Goal: Answer question/provide support: Share knowledge or assist other users

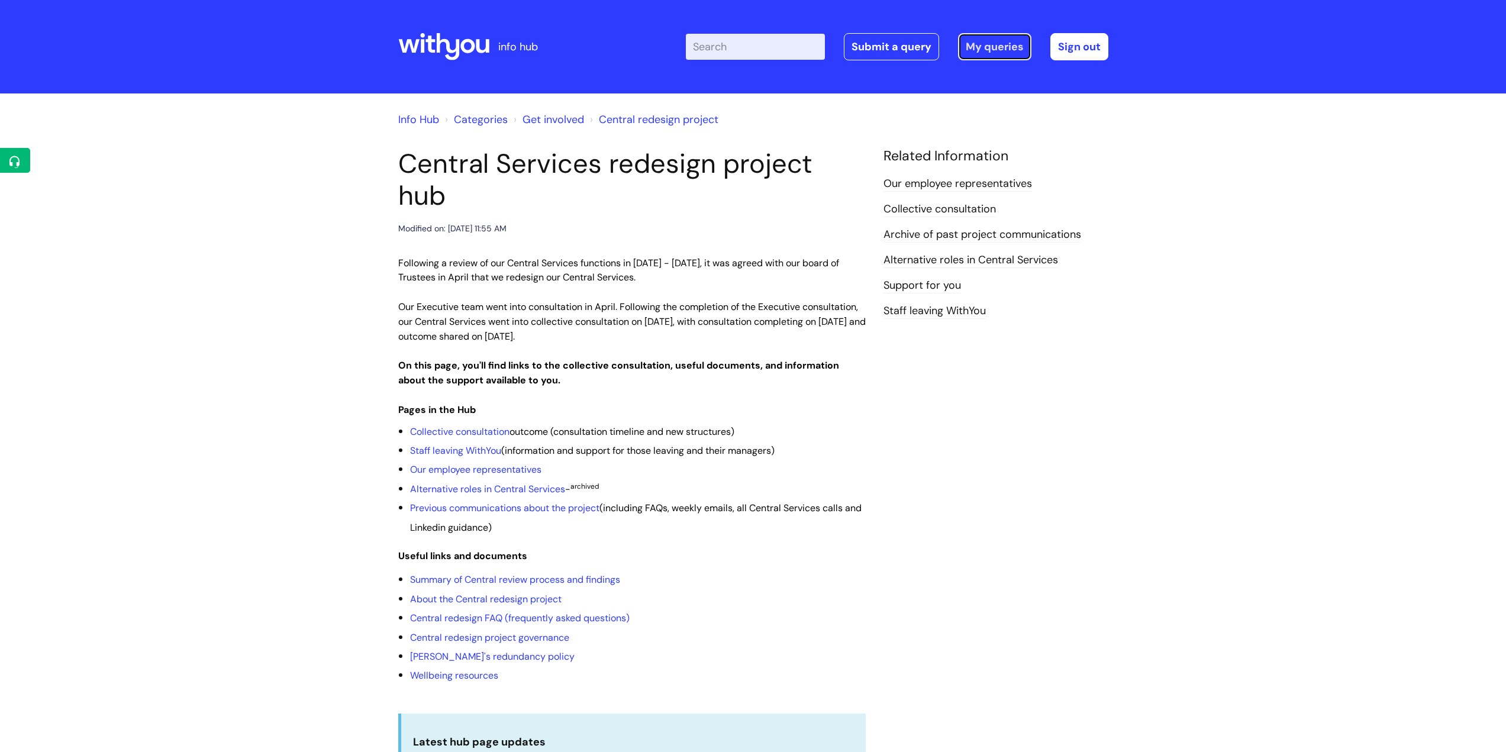
click at [974, 48] on link "My queries" at bounding box center [994, 46] width 73 height 27
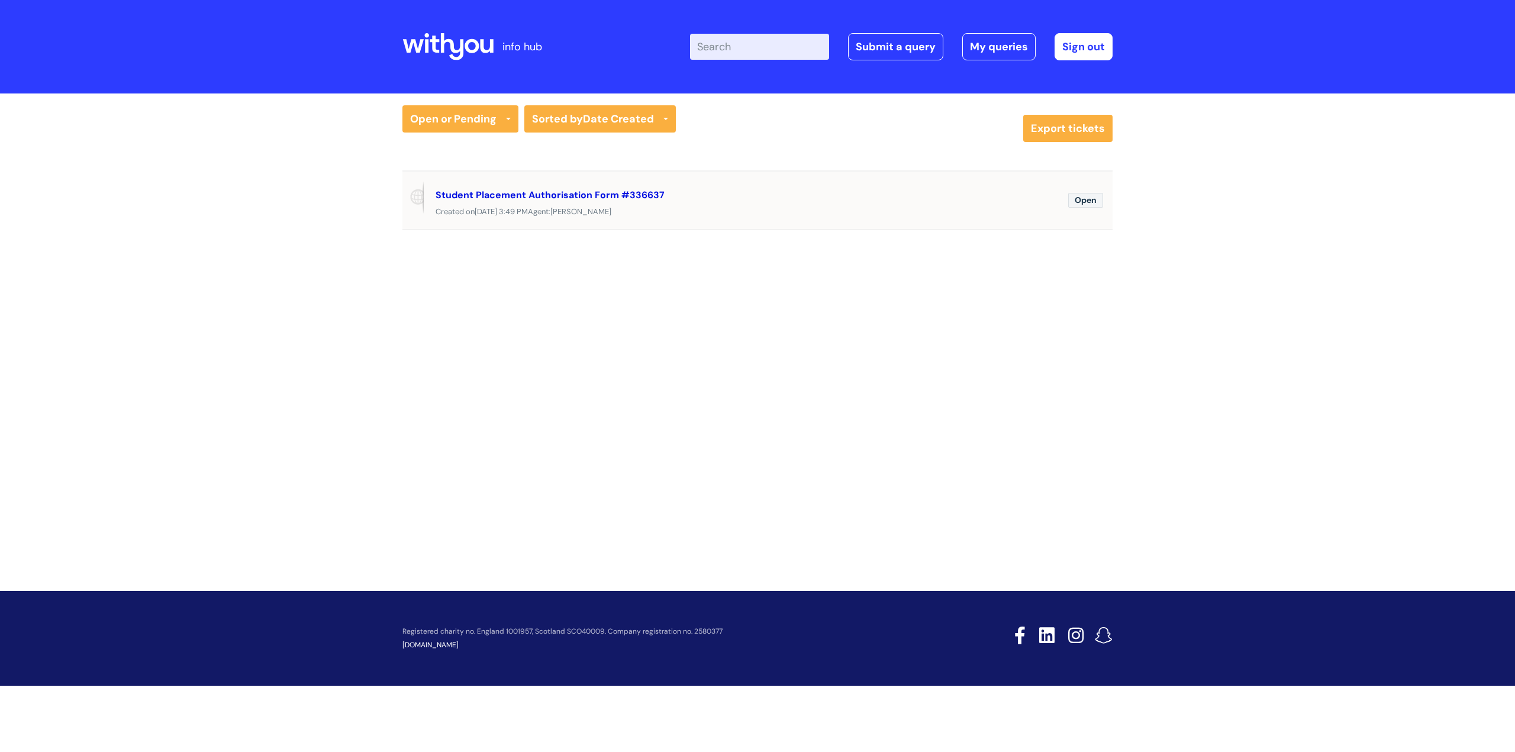
click at [605, 194] on link "Student Placement Authorisation Form #336637" at bounding box center [550, 195] width 229 height 12
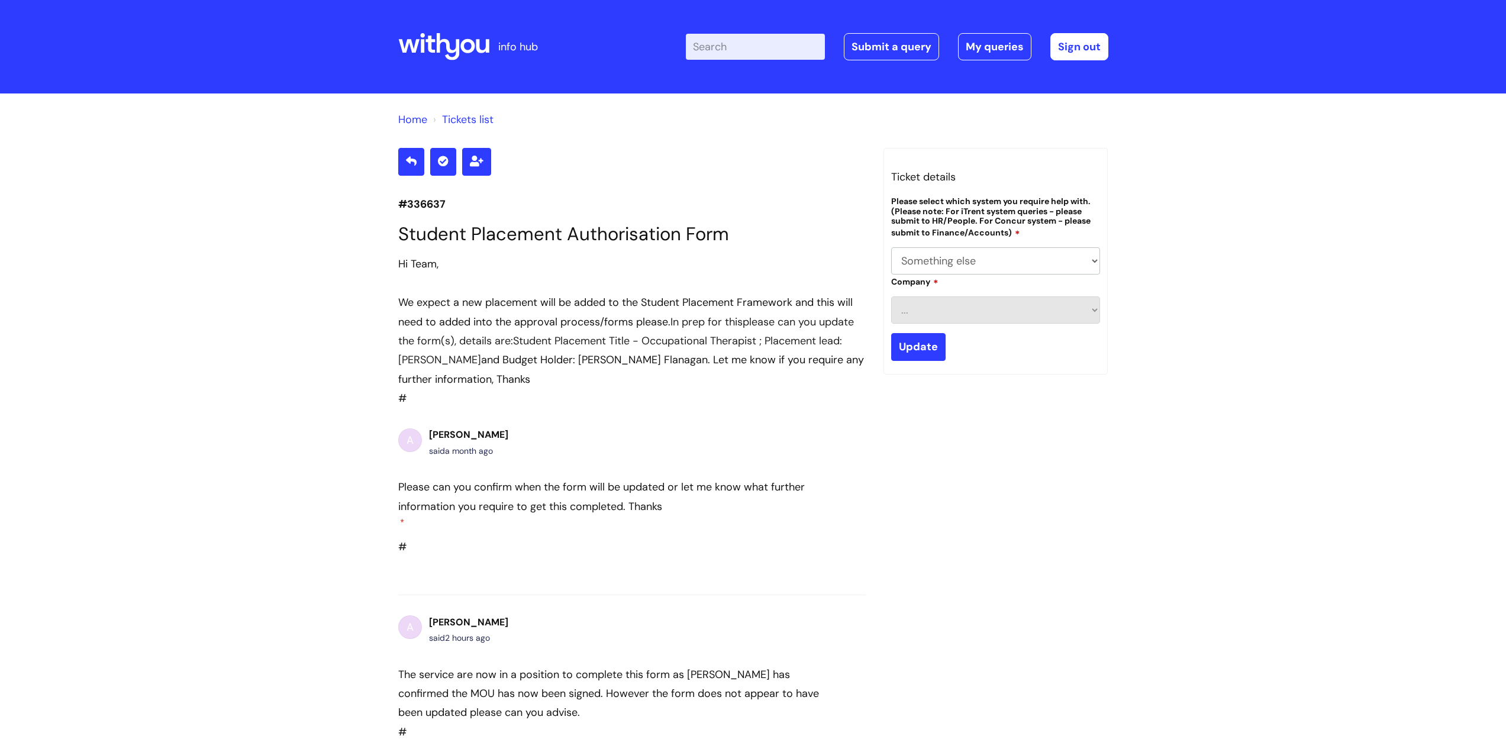
select select "Something else"
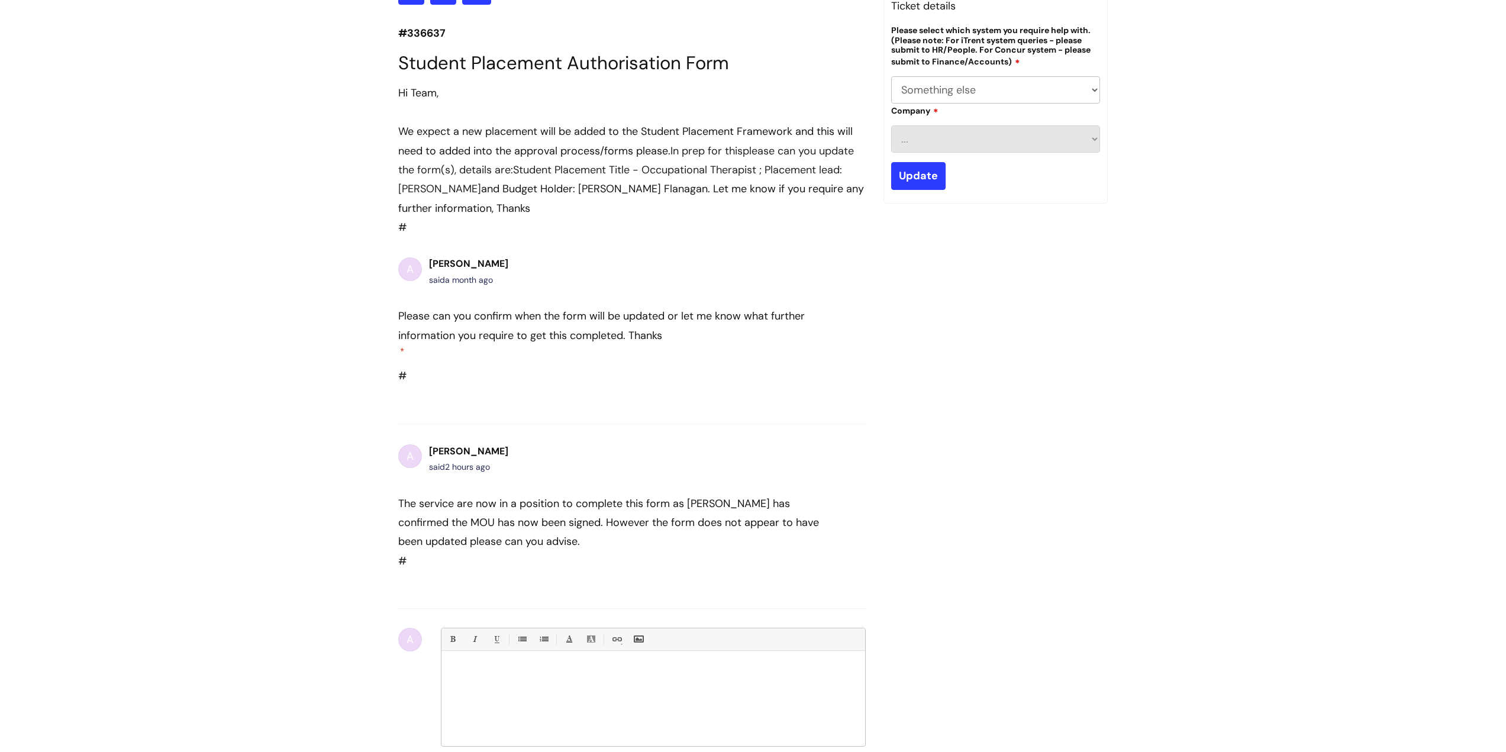
scroll to position [170, 0]
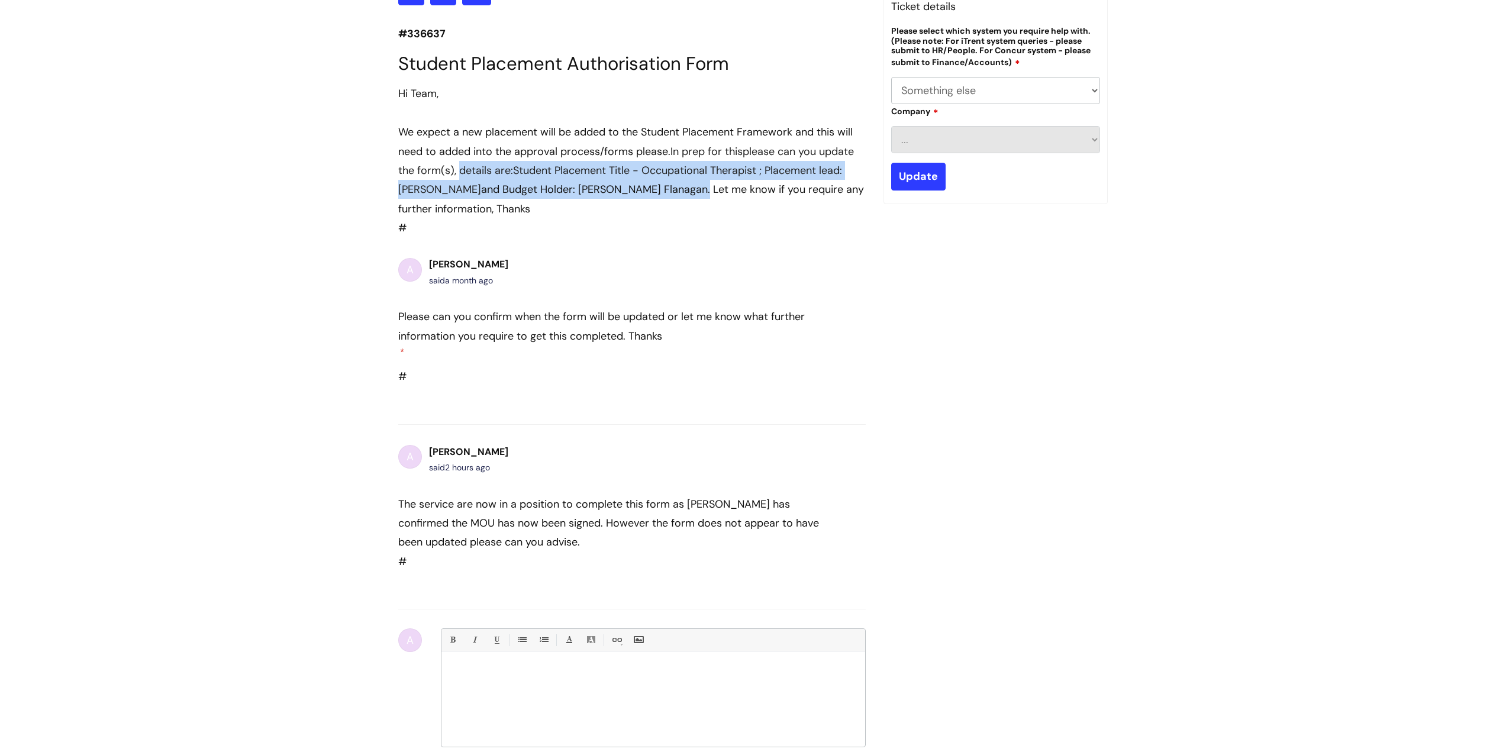
drag, startPoint x: 459, startPoint y: 171, endPoint x: 595, endPoint y: 186, distance: 136.4
click at [595, 186] on div "We expect a new placement will be added to the Student Placement Framework and …" at bounding box center [632, 170] width 468 height 96
copy div "details are: Student Placement Title - Occupational Therapist ; Placement lead:…"
